Goal: Task Accomplishment & Management: Manage account settings

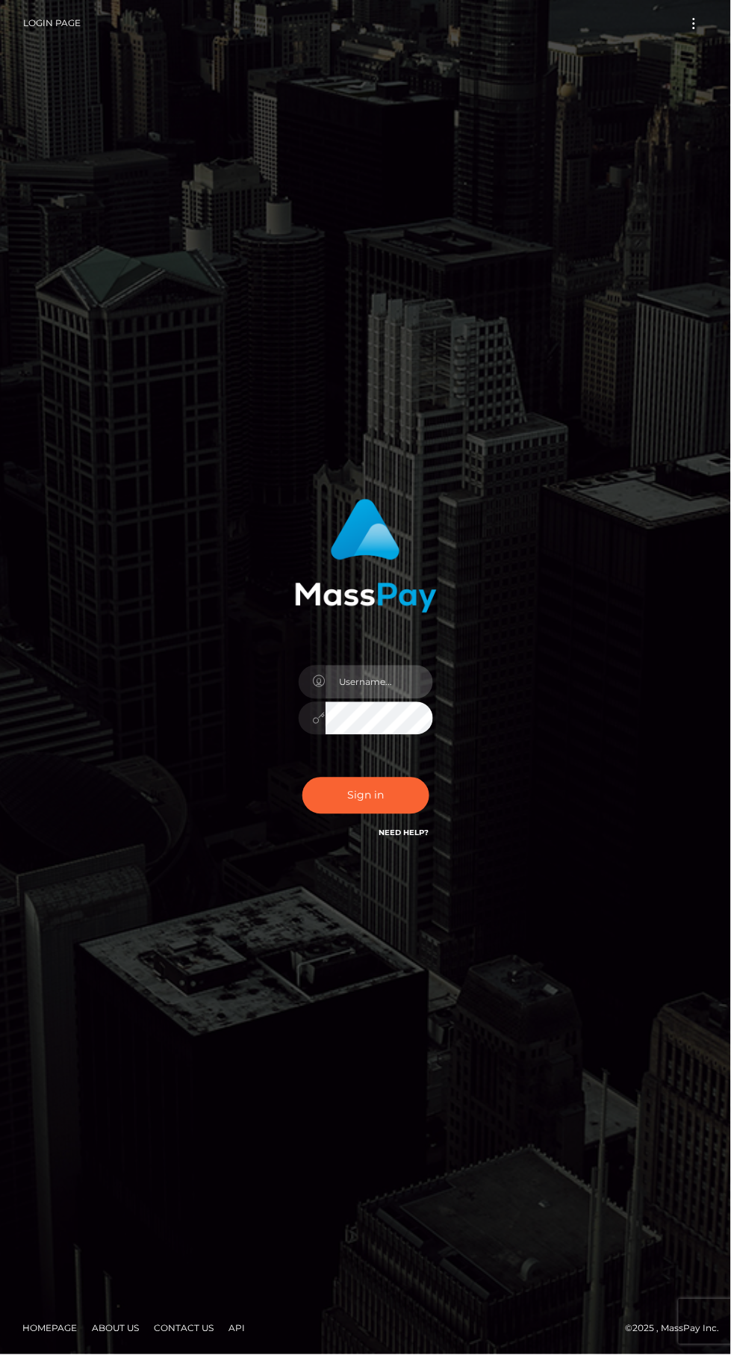
click at [393, 699] on input "text" at bounding box center [380, 683] width 108 height 34
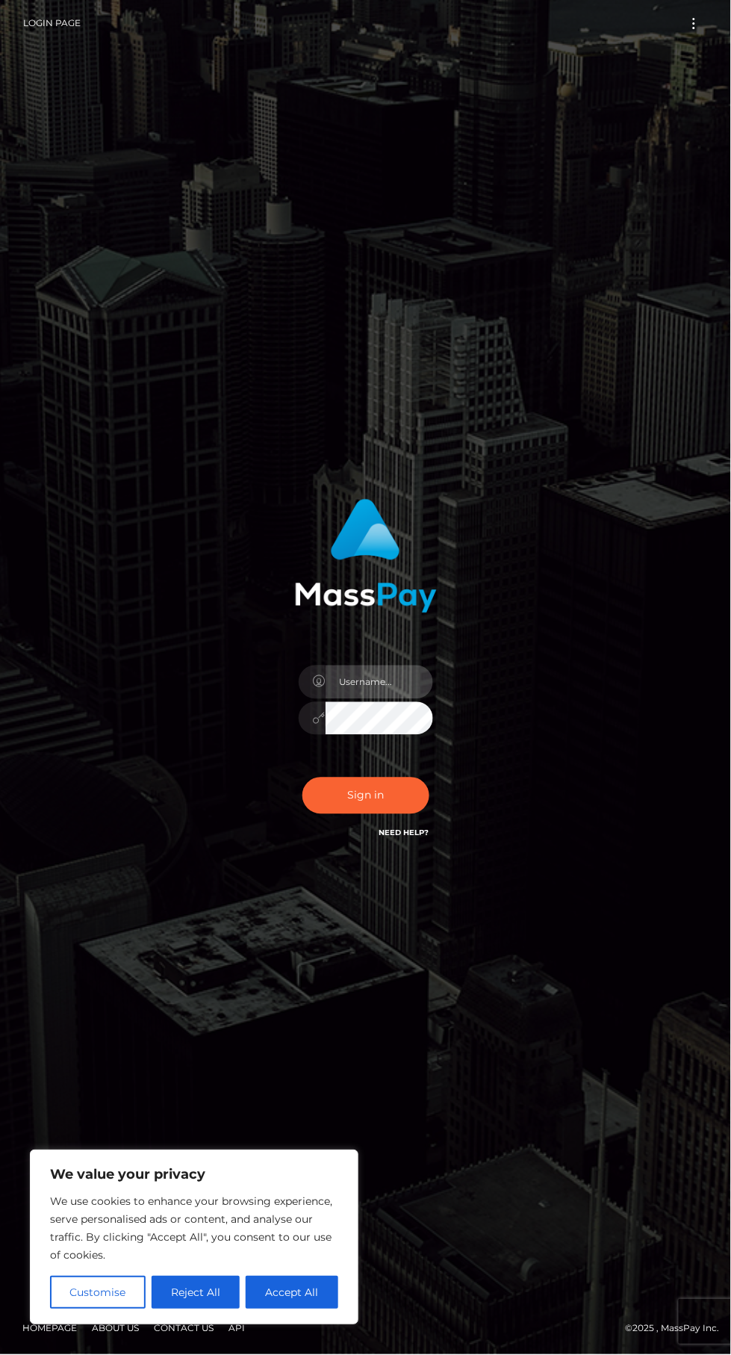
type input "[EMAIL_ADDRESS][DOMAIN_NAME]"
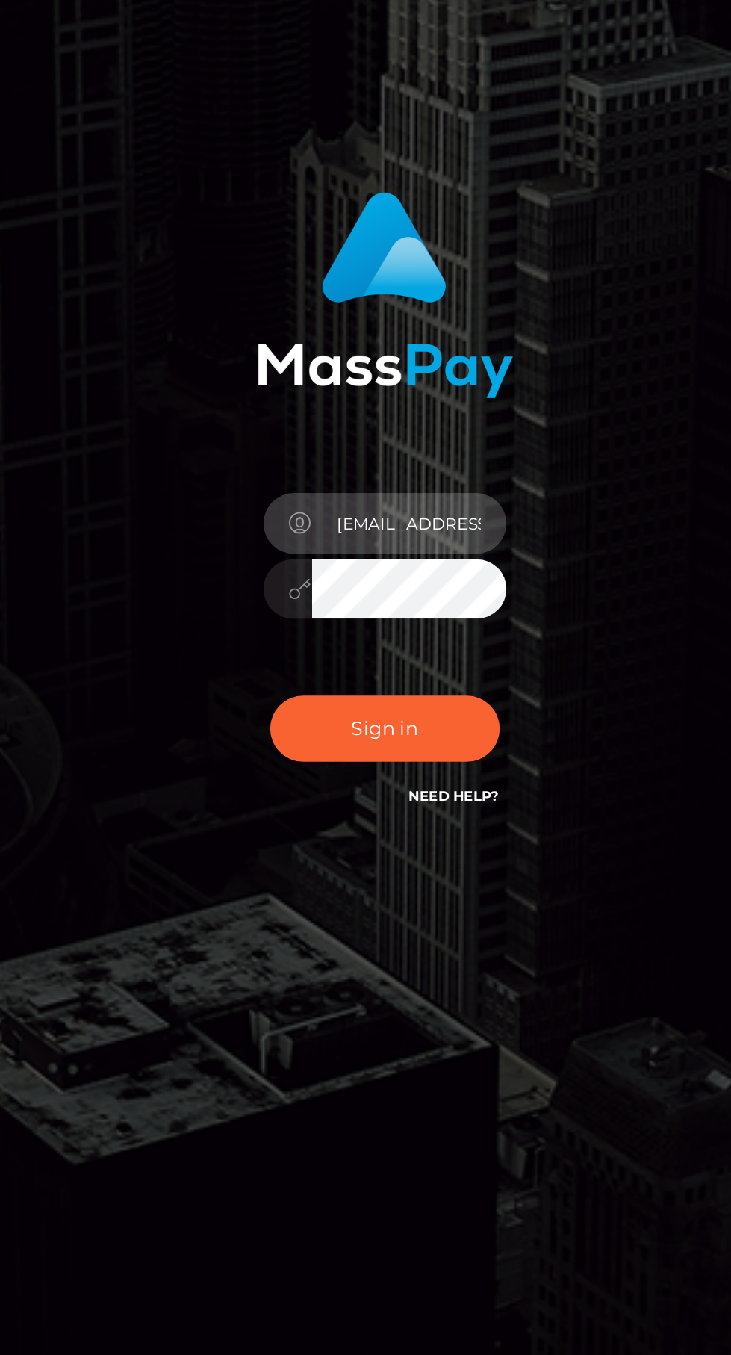
scroll to position [19, 0]
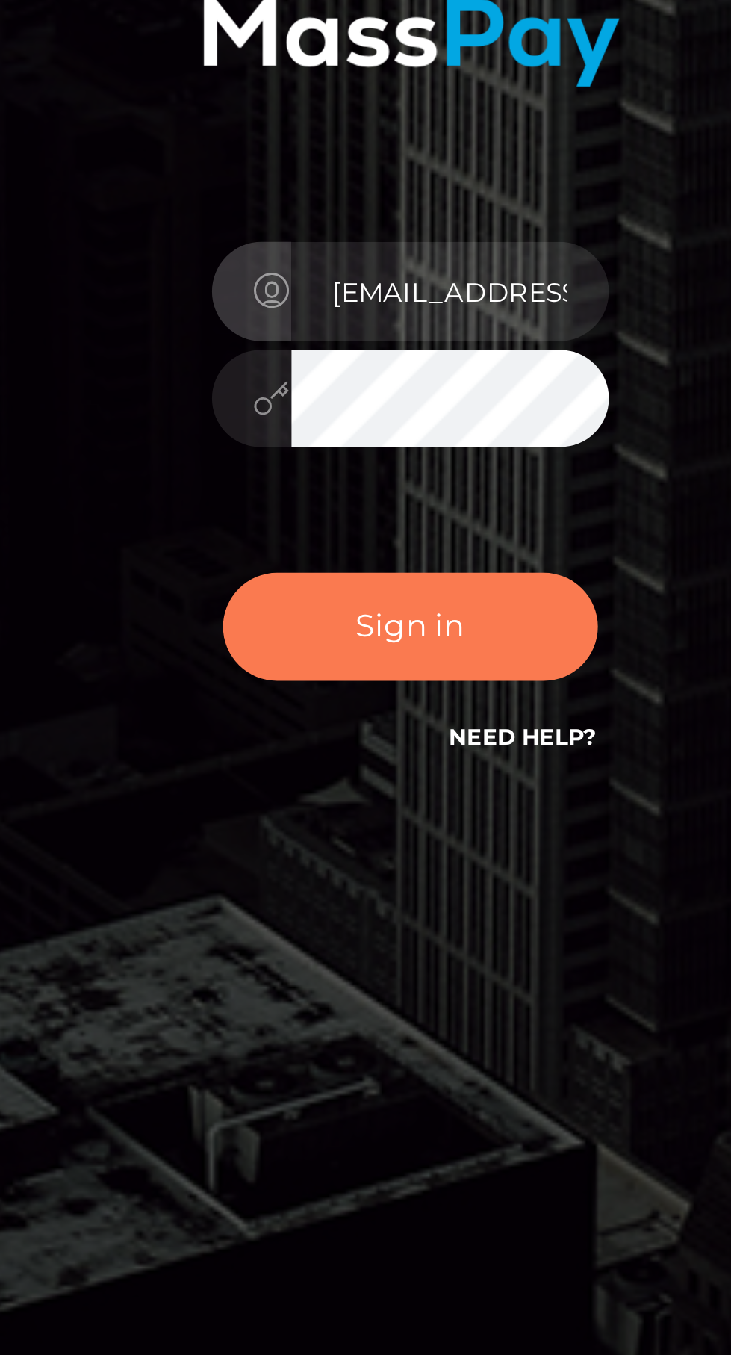
click at [387, 814] on button "Sign in" at bounding box center [366, 796] width 127 height 37
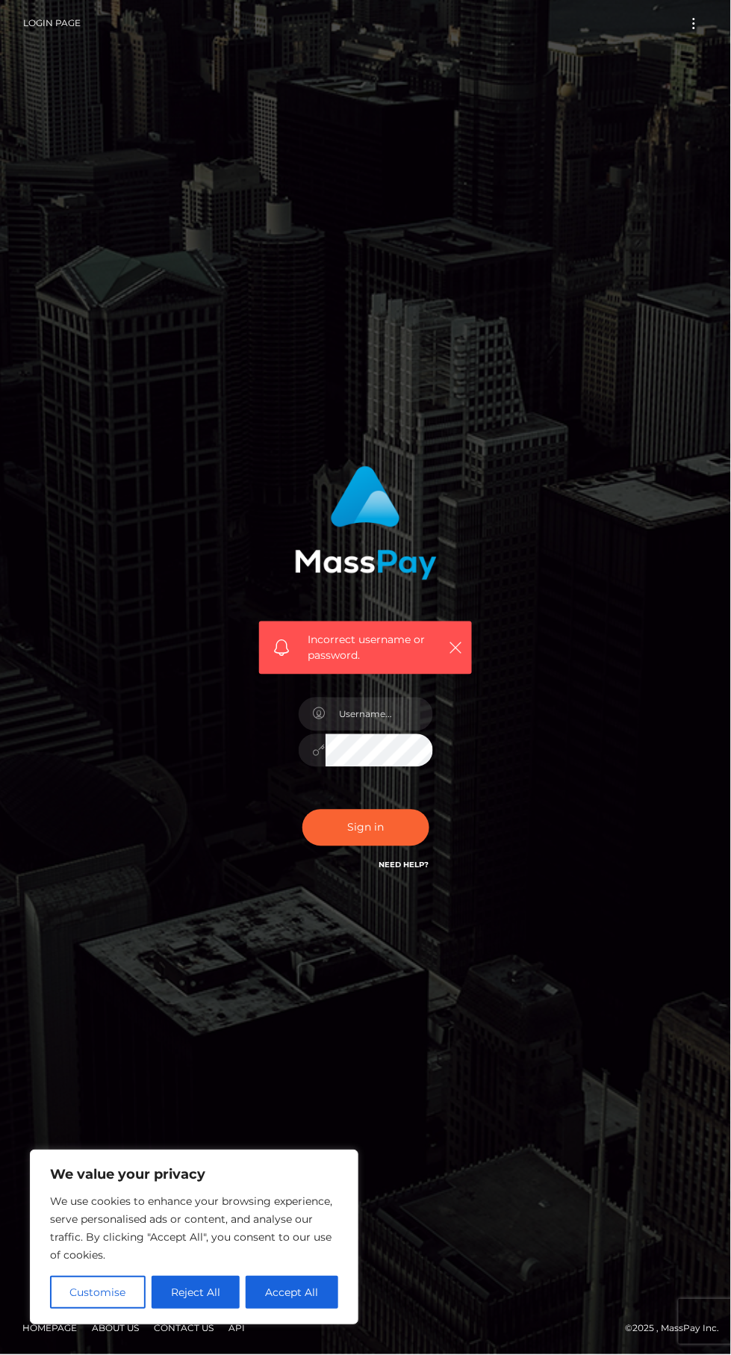
click at [309, 1290] on button "Accept All" at bounding box center [292, 1293] width 93 height 33
checkbox input "true"
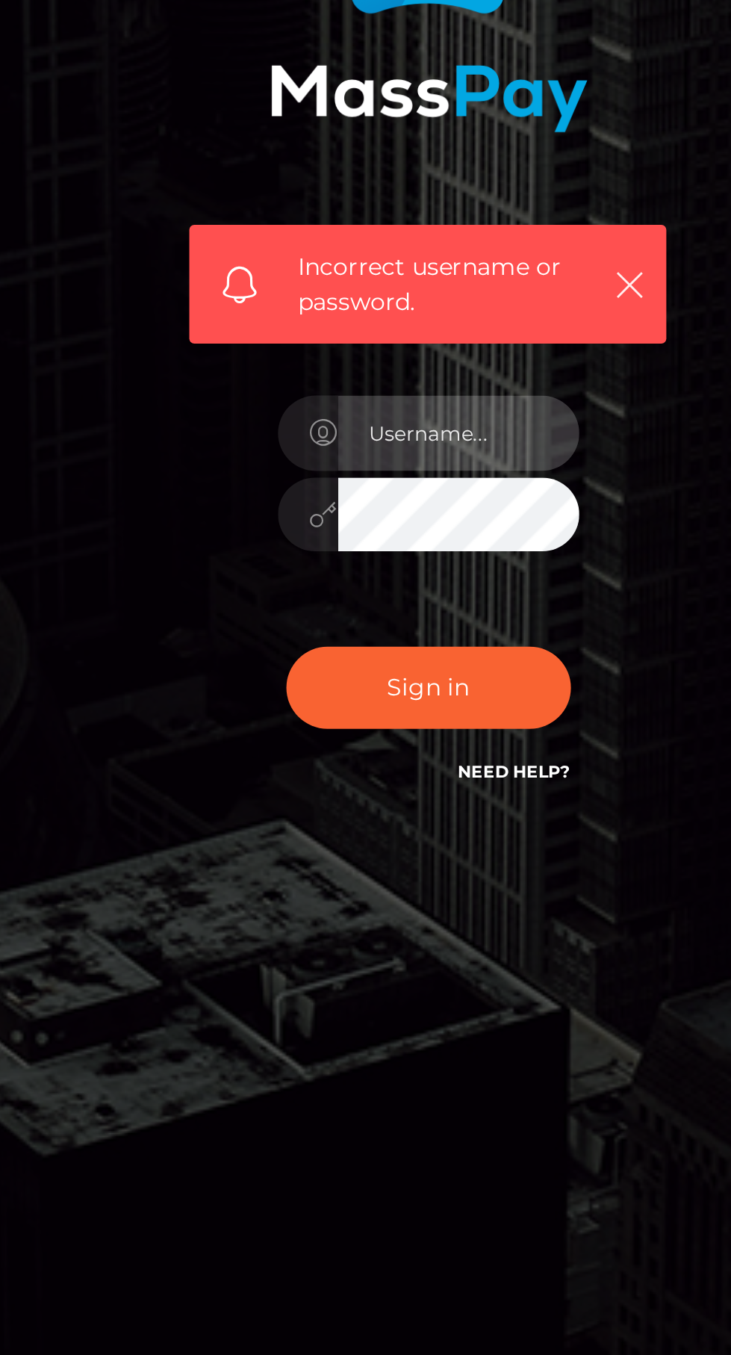
click at [407, 731] on input "text" at bounding box center [380, 715] width 108 height 34
type input "lunarain1432@gmail.com"
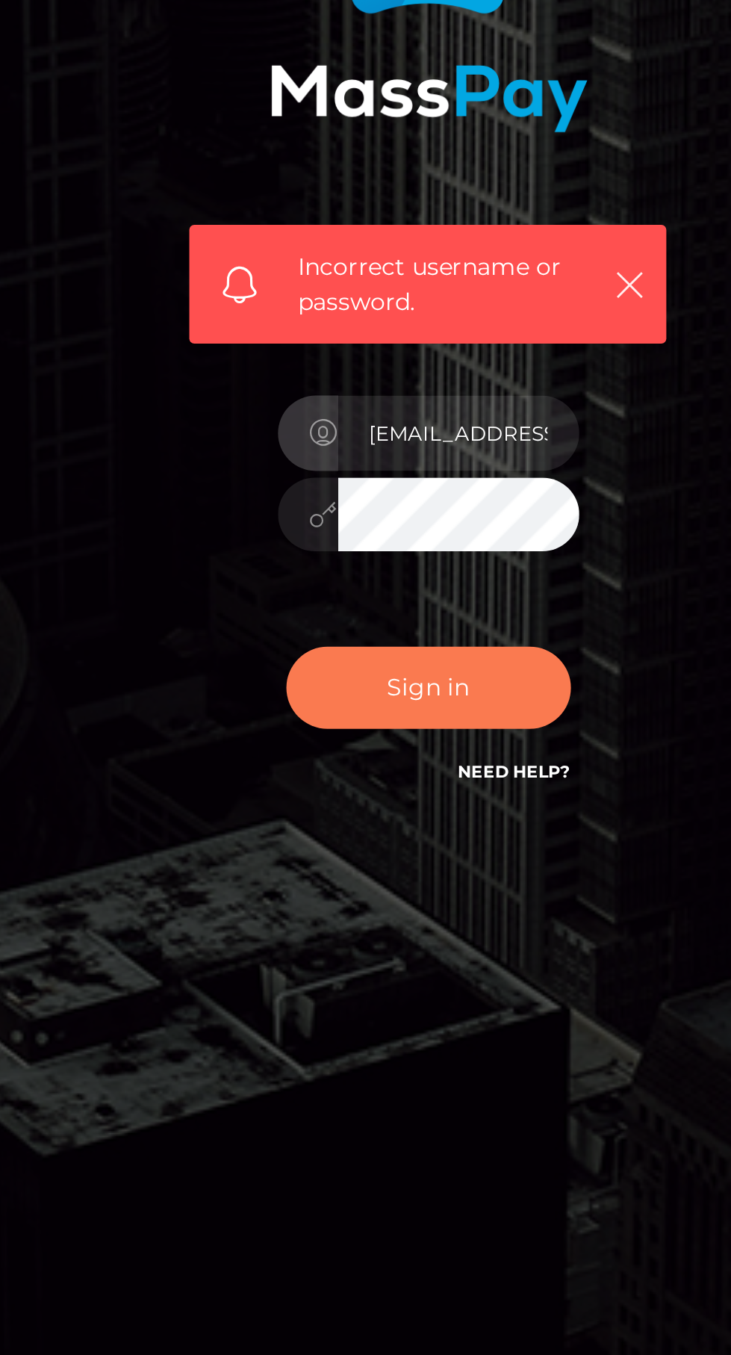
click at [396, 846] on button "Sign in" at bounding box center [366, 828] width 127 height 37
